Goal: Navigation & Orientation: Find specific page/section

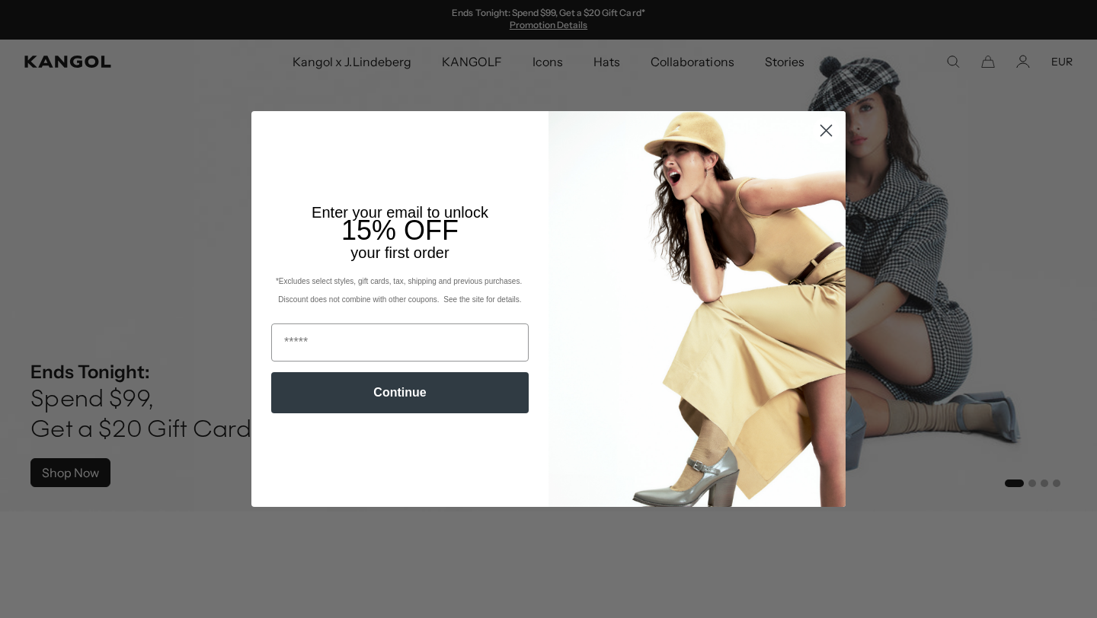
click at [828, 132] on icon "Close dialog" at bounding box center [826, 130] width 11 height 11
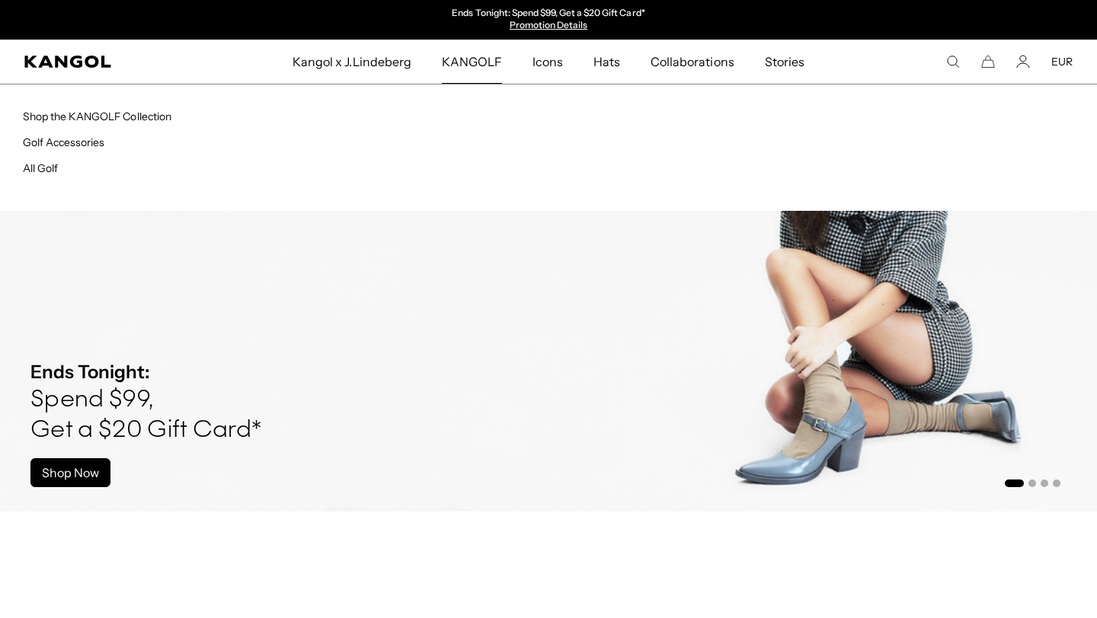
click at [487, 66] on span "KANGOLF" at bounding box center [472, 62] width 60 height 44
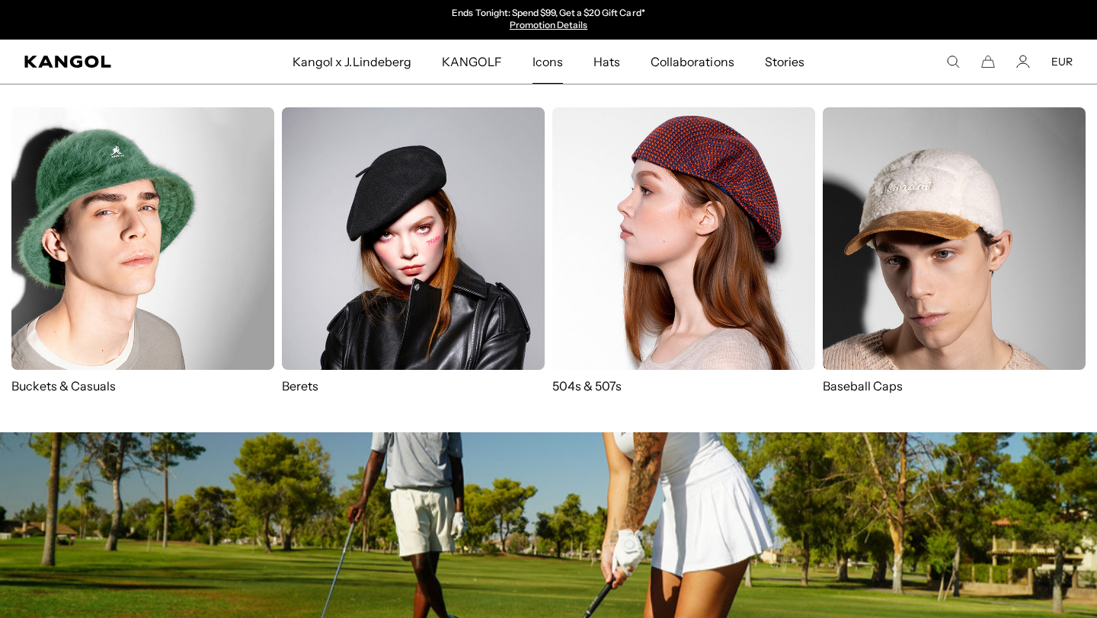
click at [609, 299] on img at bounding box center [683, 238] width 263 height 263
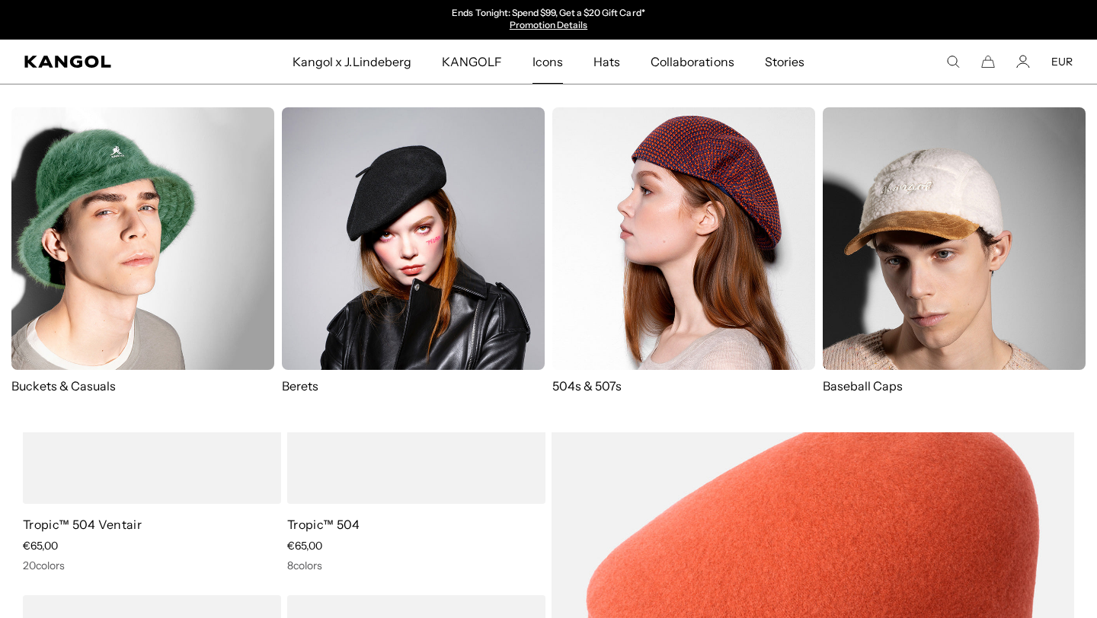
click at [871, 276] on img at bounding box center [954, 238] width 263 height 263
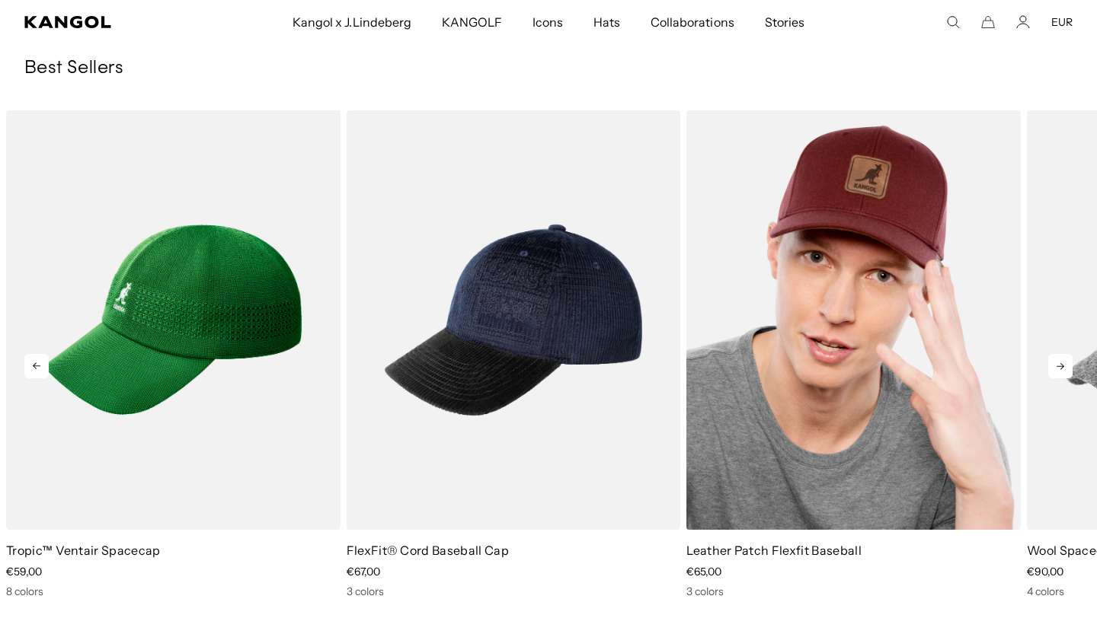
scroll to position [0, 314]
